Goal: Task Accomplishment & Management: Manage account settings

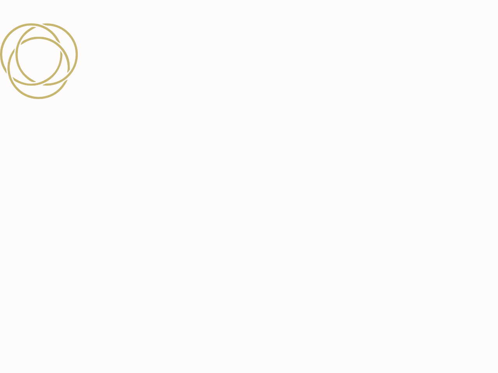
click at [249, 187] on div at bounding box center [249, 186] width 498 height 373
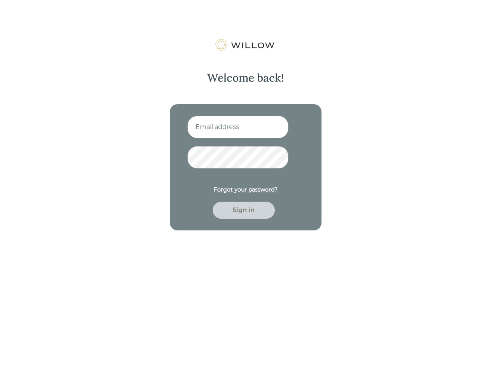
click at [245, 45] on img at bounding box center [246, 45] width 62 height 12
click at [245, 190] on div "Forgot your password?" at bounding box center [246, 190] width 64 height 8
